Goal: Task Accomplishment & Management: Complete application form

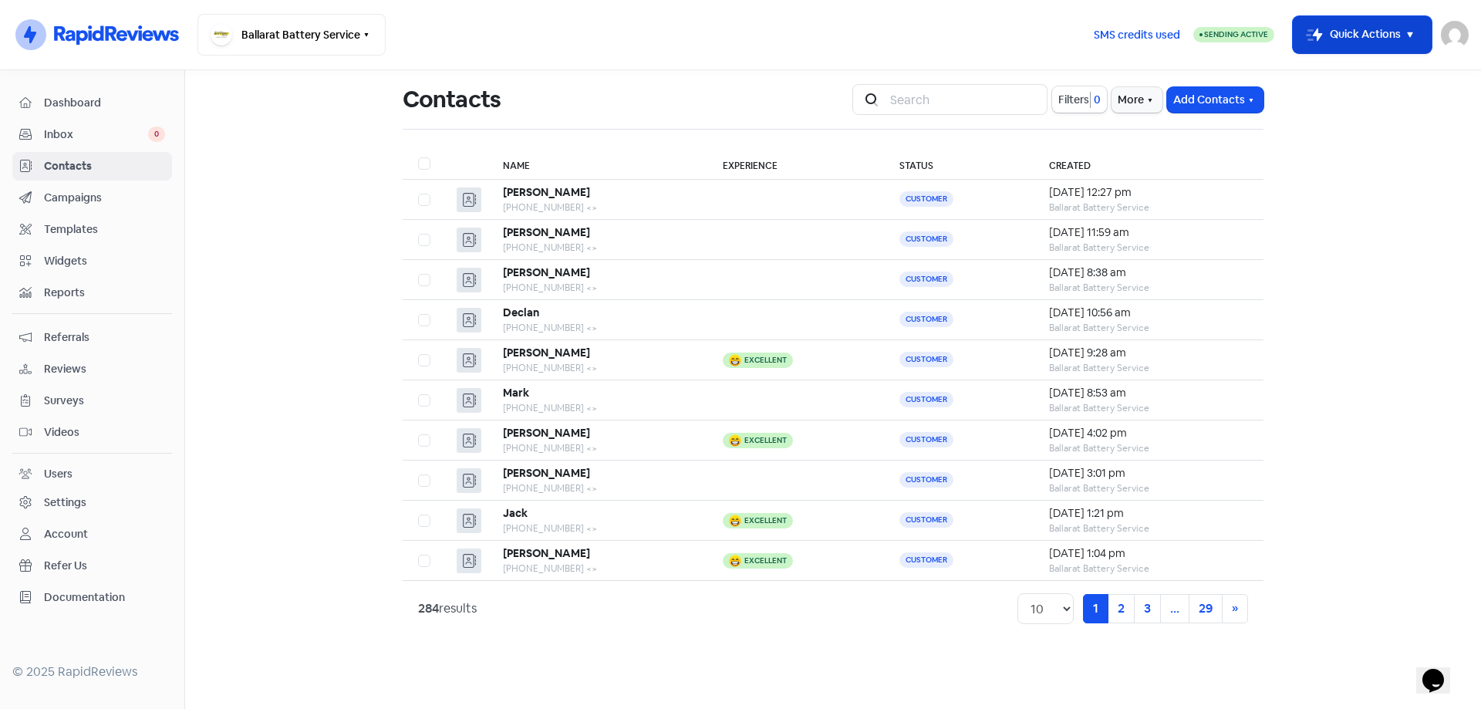
click at [1340, 35] on button "Icon For Thunder-move Quick Actions" at bounding box center [1361, 34] width 139 height 37
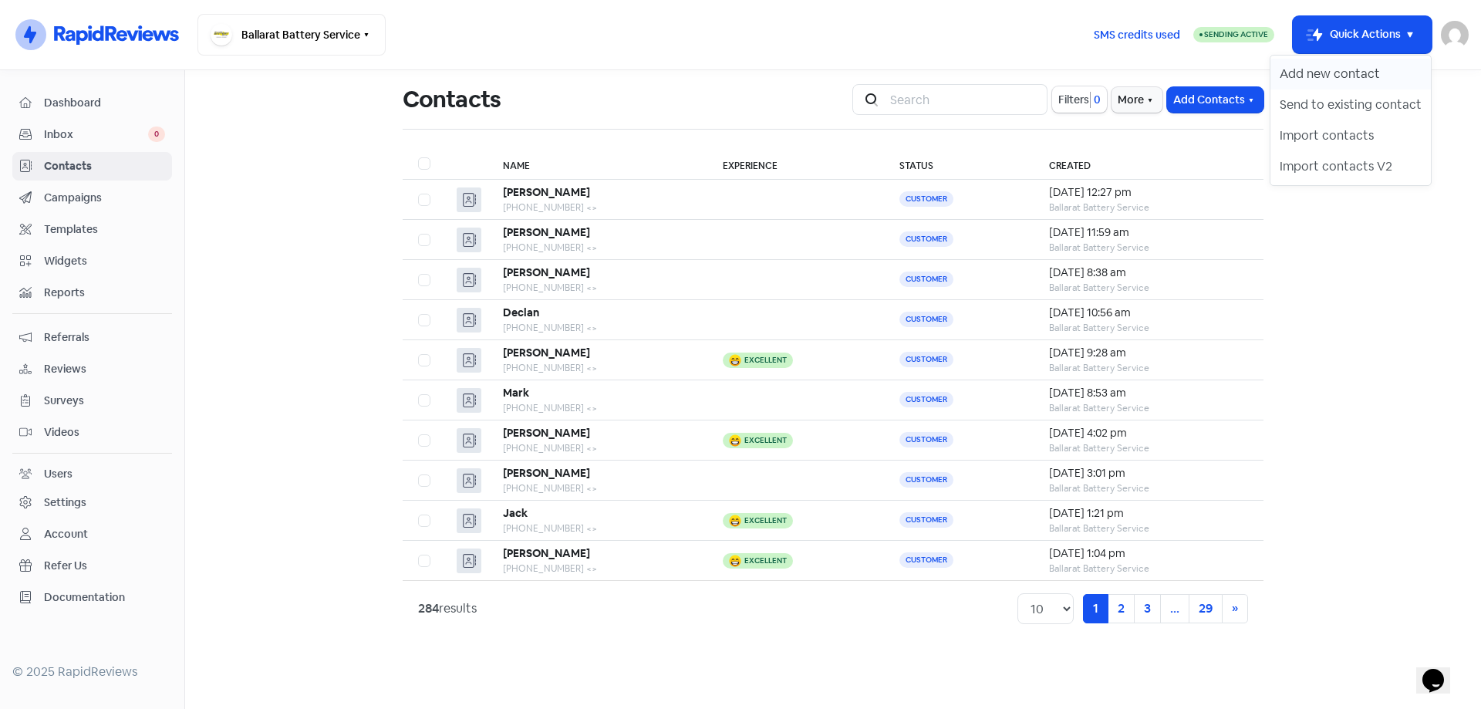
click at [1330, 72] on button "Add new contact" at bounding box center [1350, 74] width 160 height 31
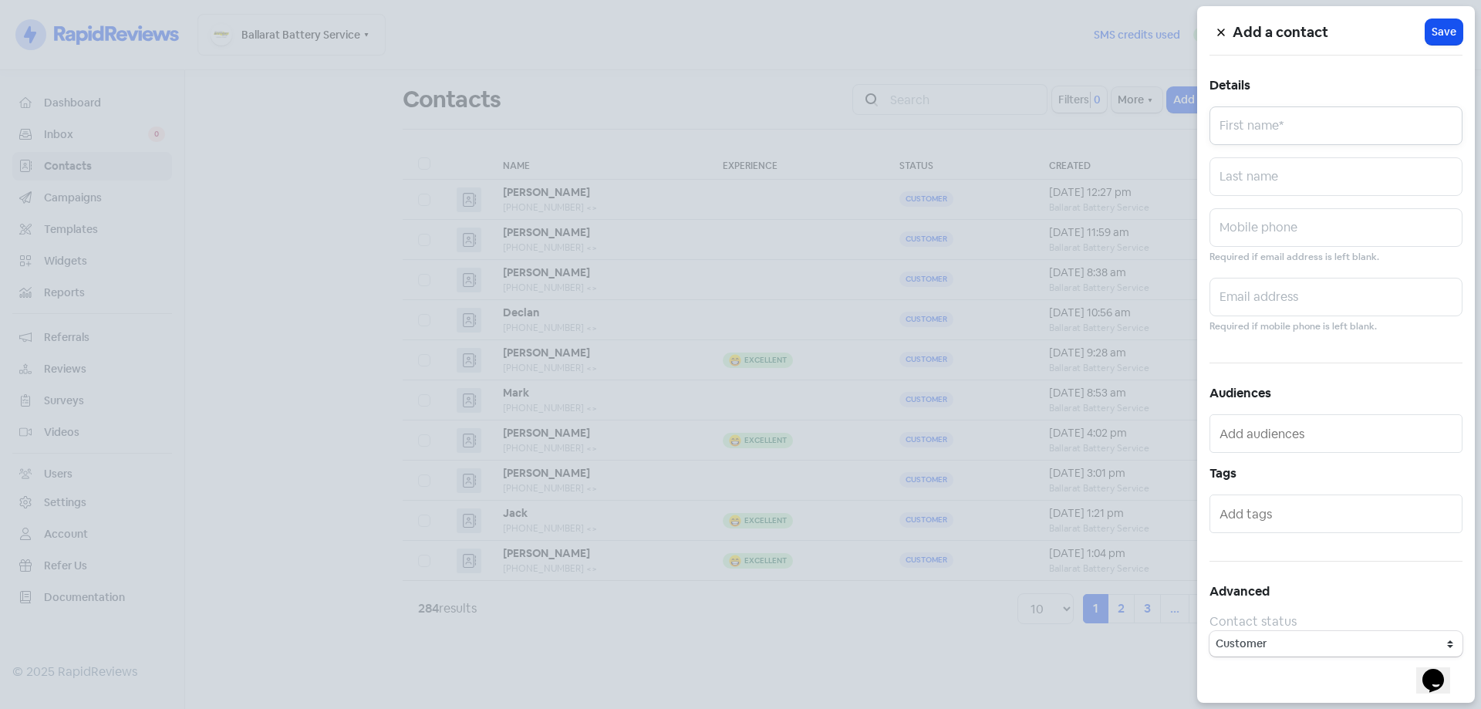
click at [1260, 114] on input "text" at bounding box center [1335, 125] width 253 height 39
type input "V"
drag, startPoint x: 849, startPoint y: 98, endPoint x: 915, endPoint y: 89, distance: 67.0
click at [848, 90] on div at bounding box center [740, 354] width 1481 height 709
